Goal: Transaction & Acquisition: Purchase product/service

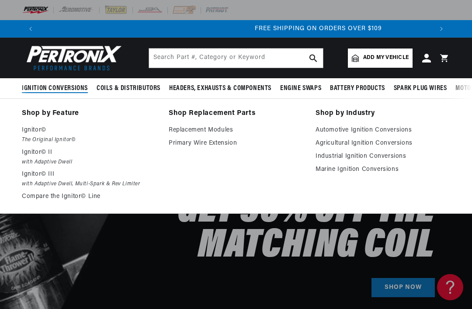
scroll to position [0, 786]
click at [32, 140] on em "The Original Ignitor©" at bounding box center [89, 139] width 134 height 9
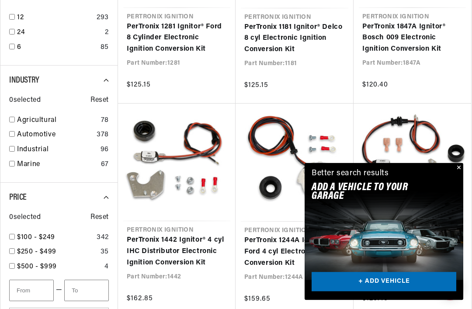
scroll to position [374, 0]
click at [13, 131] on input "checkbox" at bounding box center [12, 134] width 6 height 6
checkbox input "true"
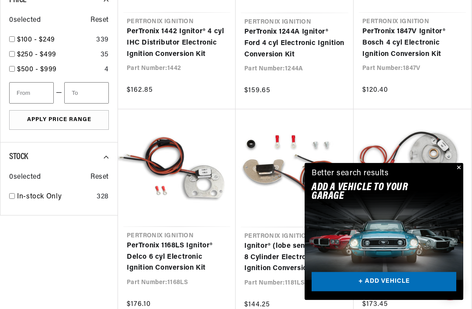
scroll to position [589, 0]
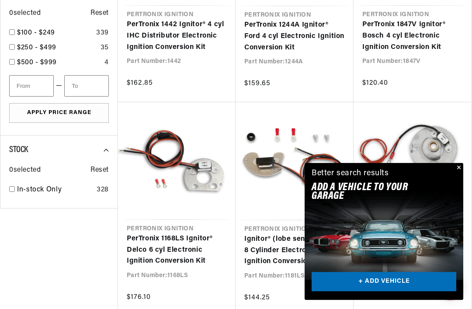
click at [459, 173] on button "Close" at bounding box center [457, 168] width 10 height 10
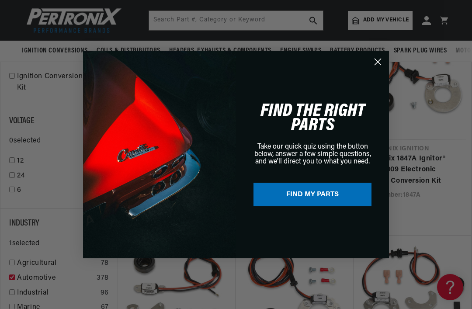
click at [347, 191] on button "FIND MY PARTS" at bounding box center [312, 195] width 118 height 24
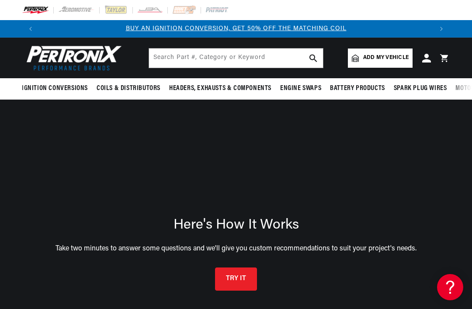
click at [244, 267] on button "TRY IT" at bounding box center [236, 278] width 42 height 23
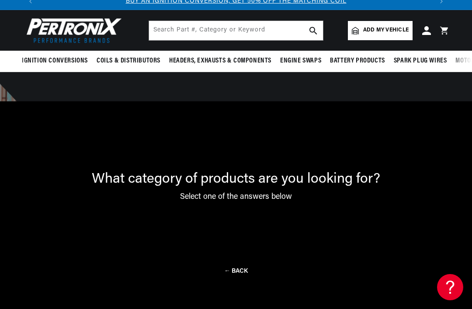
scroll to position [62, 0]
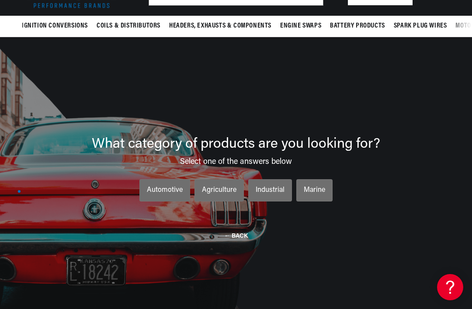
click at [324, 218] on div "What category of products are you looking for? Select one of the answers below …" at bounding box center [236, 191] width 472 height 309
click at [165, 179] on li "Automotive Automotive Automotive" at bounding box center [164, 190] width 51 height 23
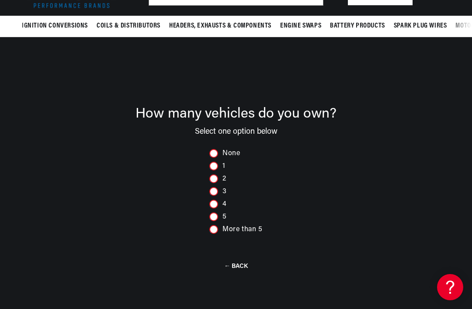
scroll to position [0, 393]
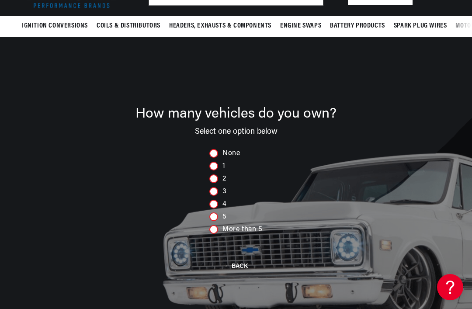
click at [225, 162] on div "1" at bounding box center [235, 166] width 53 height 9
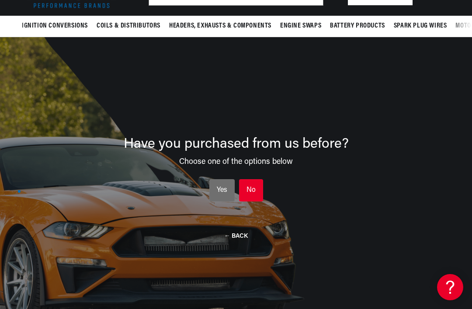
click at [255, 179] on li "No No No" at bounding box center [251, 190] width 24 height 23
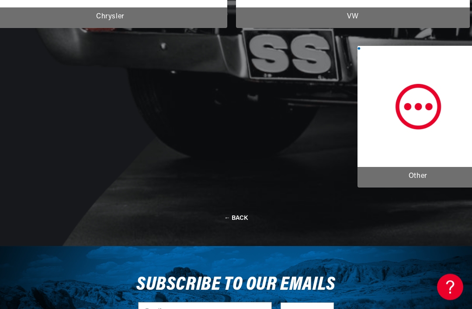
scroll to position [657, 0]
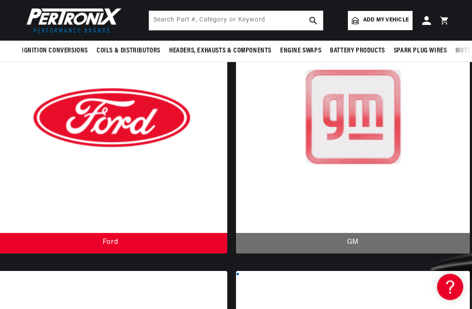
click at [47, 187] on div at bounding box center [110, 127] width 234 height 254
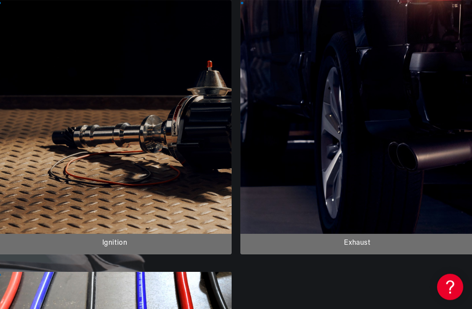
scroll to position [0, 0]
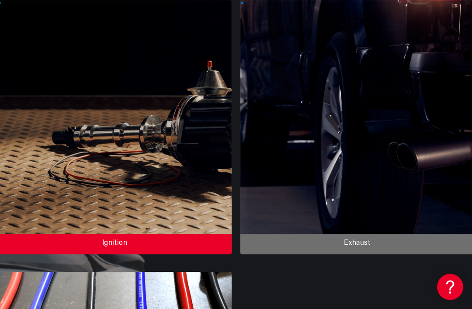
click at [48, 221] on div at bounding box center [115, 127] width 234 height 254
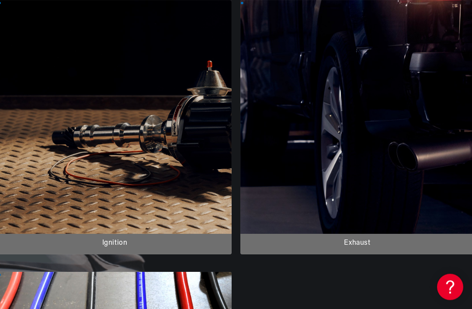
scroll to position [159, 0]
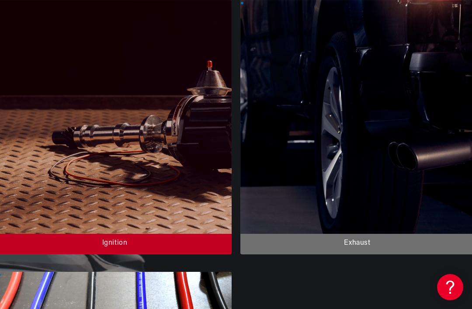
click at [106, 254] on div at bounding box center [115, 127] width 234 height 254
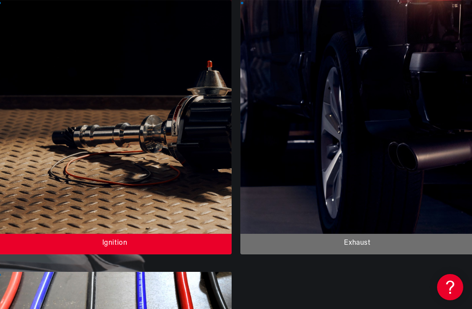
click at [96, 247] on div at bounding box center [115, 127] width 234 height 254
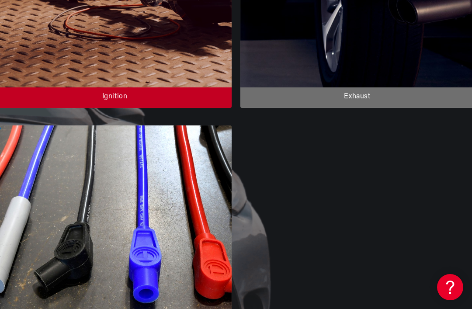
scroll to position [0, 393]
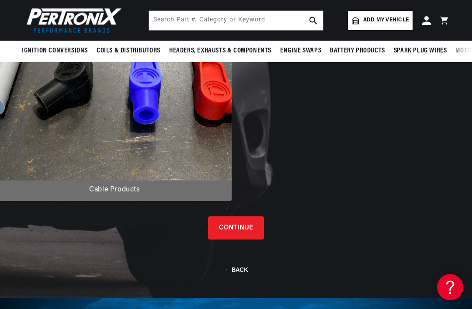
click at [255, 239] on button "CONTINUE" at bounding box center [236, 227] width 56 height 23
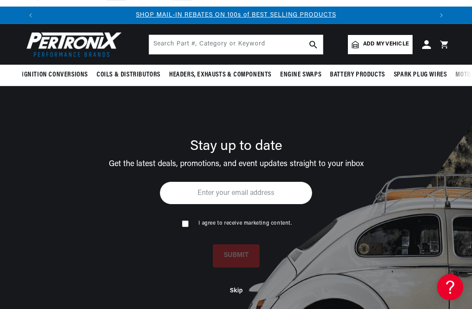
scroll to position [7, 0]
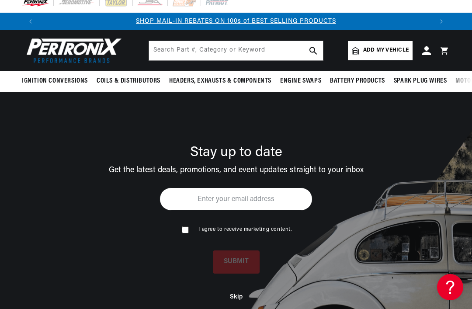
click at [235, 293] on button "Skip" at bounding box center [236, 296] width 13 height 7
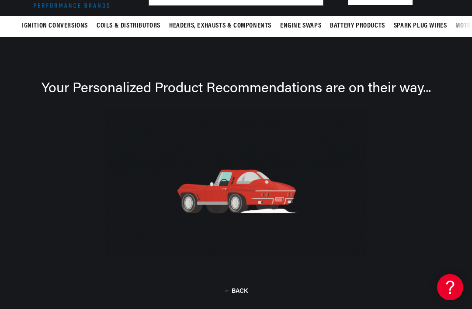
scroll to position [0, 786]
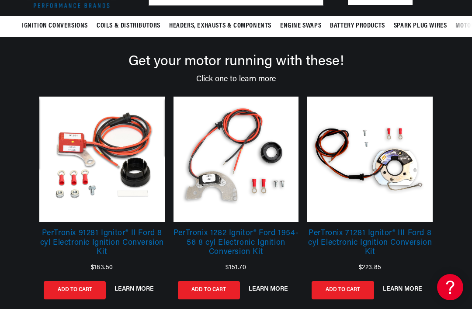
click at [416, 180] on link at bounding box center [369, 158] width 125 height 125
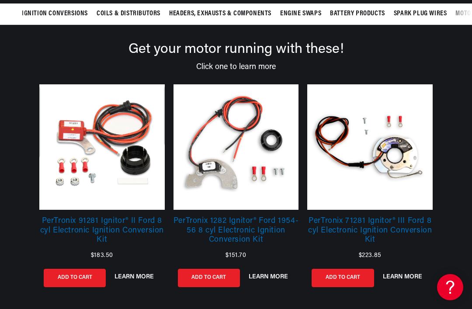
scroll to position [0, 0]
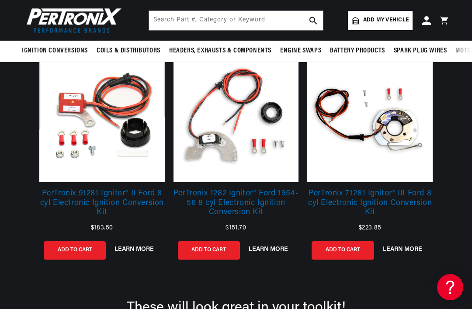
click at [410, 197] on link "PerTronix 71281 Ignitor® III Ford 8 cyl Electronic Ignition Conversion Kit" at bounding box center [369, 206] width 125 height 35
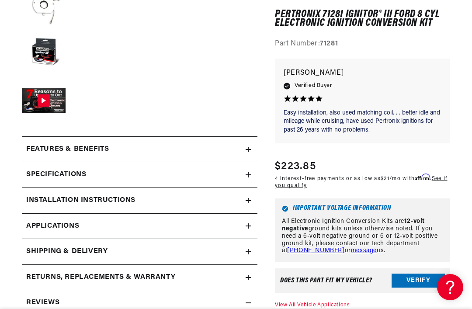
scroll to position [0, 393]
click at [38, 217] on link "Applications" at bounding box center [139, 227] width 235 height 26
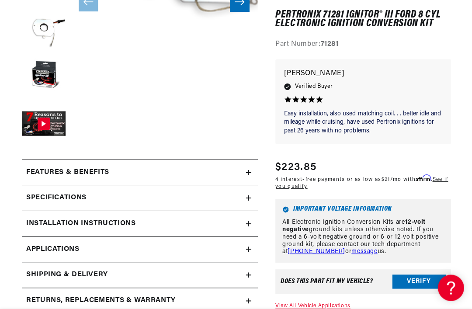
scroll to position [271, 0]
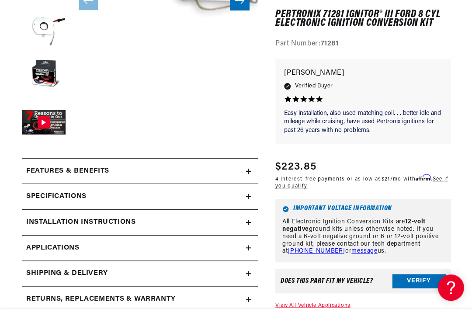
click at [404, 282] on button "Verify" at bounding box center [417, 280] width 53 height 14
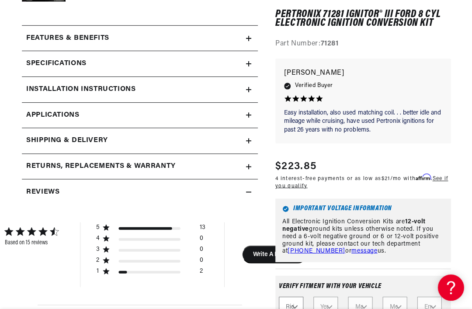
scroll to position [0, 479]
click at [300, 302] on select "Ride Type Automotive Agricultural Industrial Marine Motorcycle" at bounding box center [290, 306] width 24 height 21
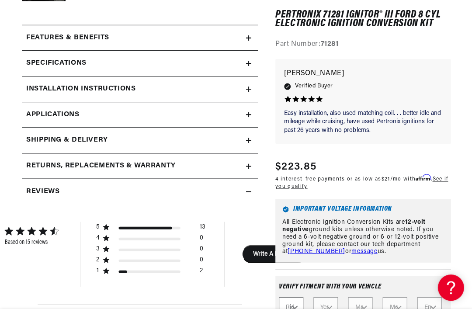
select select "Industrial"
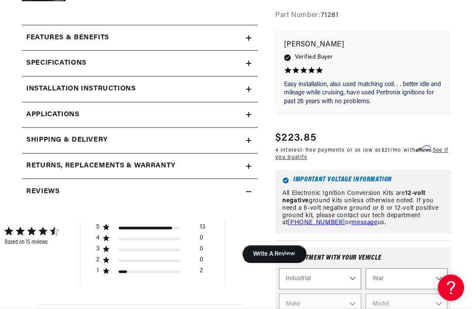
click at [417, 289] on select "Year [DATE] 1986 1984 1983 1982 1981 1980 1979 1978 1977 1976 1975 1974 1973 19…" at bounding box center [406, 278] width 82 height 21
select select "1972"
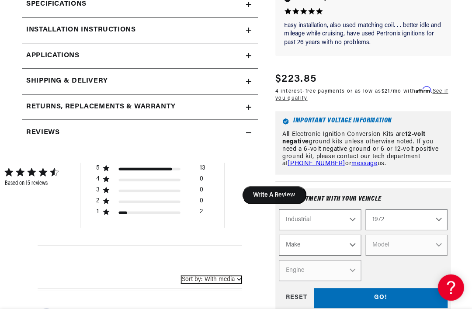
click at [347, 255] on select "Make [PERSON_NAME] Hyster Terex Division (G.M.C.) (with Continental engine) [GE…" at bounding box center [319, 244] width 82 height 21
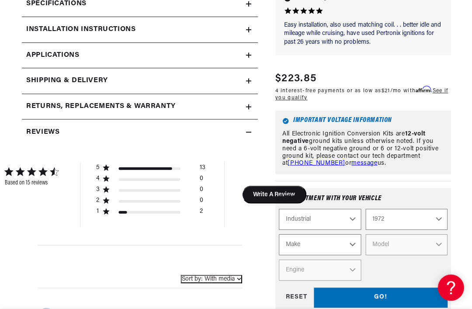
select select "Towmotor"
click at [349, 229] on select "Automotive Agricultural Industrial Marine Motorcycle" at bounding box center [319, 218] width 82 height 21
select select "Automotive"
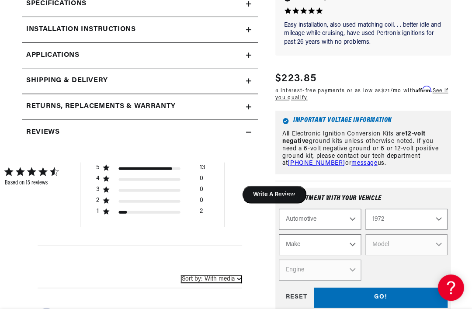
click at [351, 255] on select "Make Alfa Romeo American Motors Aston [PERSON_NAME] Audi [GEOGRAPHIC_DATA] BMW …" at bounding box center [319, 244] width 82 height 21
select select "Ford"
click at [403, 255] on select "Model Bronco Country Sedan Country Squire Courier Custom Custom 500 E-100 Econo…" at bounding box center [406, 244] width 82 height 21
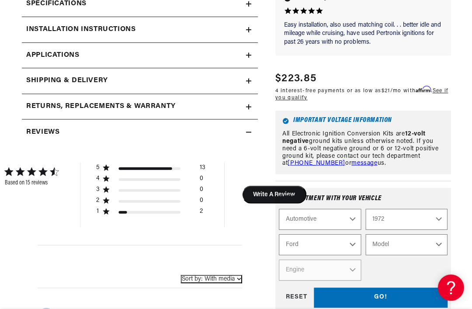
click at [345, 229] on select "Automotive Agricultural Industrial Marine Motorcycle" at bounding box center [319, 218] width 82 height 21
select select "Industrial"
select select "Make"
click at [347, 255] on select "Make [PERSON_NAME] Hyster Terex Division (G.M.C.) (with Continental engine) [GE…" at bounding box center [319, 244] width 82 height 21
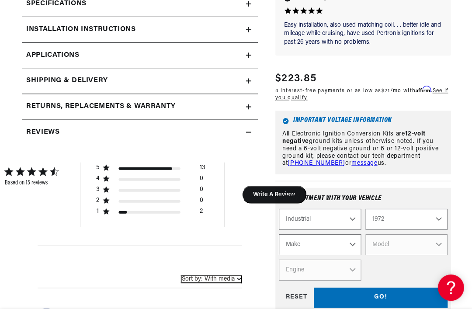
scroll to position [0, 786]
click at [352, 229] on select "Automotive Agricultural Industrial Marine Motorcycle" at bounding box center [319, 218] width 82 height 21
click at [341, 255] on select "Make [PERSON_NAME] Hyster Terex Division (G.M.C.) (with Continental engine) [GE…" at bounding box center [319, 244] width 82 height 21
click at [339, 229] on select "Automotive Agricultural Industrial Marine Motorcycle" at bounding box center [319, 218] width 82 height 21
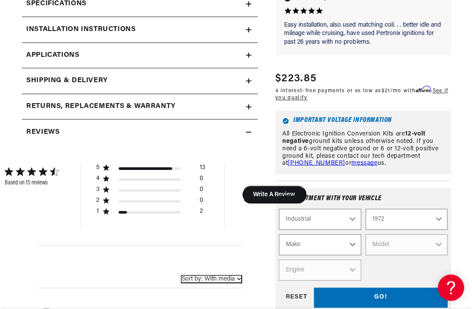
select select "Automotive"
click at [354, 255] on select "Make Alfa Romeo American Motors Aston [PERSON_NAME] Audi [GEOGRAPHIC_DATA] BMW …" at bounding box center [319, 244] width 82 height 21
select select "Ford"
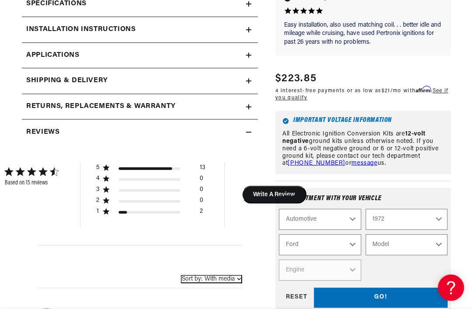
click at [402, 255] on select "Model Bronco Country Sedan Country Squire Courier Custom Custom 500 E-100 Econo…" at bounding box center [406, 244] width 82 height 21
select select "F-350"
click at [352, 280] on select "Engine 302cid / 5.0L 360cid / 5.9L 390cid / 6.4L" at bounding box center [319, 269] width 82 height 21
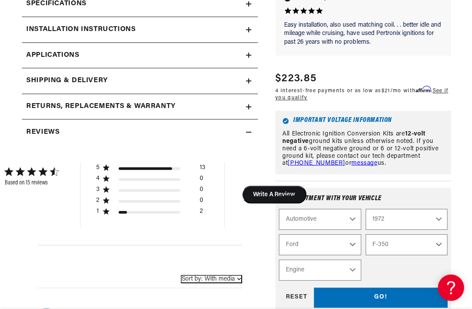
click at [402, 229] on select "2022 2021 2020 2019 2018 2017 2016 2015 2014 2013 2012 2011 2010 2009 2008 2007…" at bounding box center [406, 218] width 82 height 21
select select "1969"
click at [356, 280] on select "Engine 302cid / 5.0L 360cid / 5.9L 390cid / 6.4L" at bounding box center [319, 269] width 82 height 21
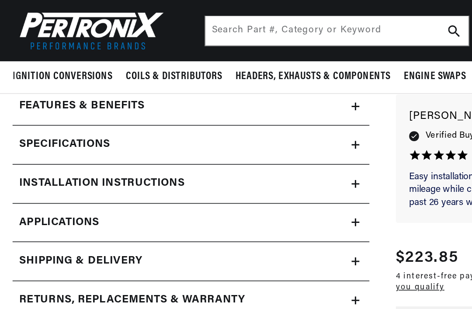
scroll to position [0, 393]
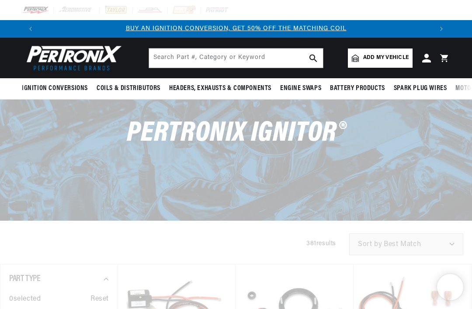
scroll to position [402, 0]
